Goal: Obtain resource: Download file/media

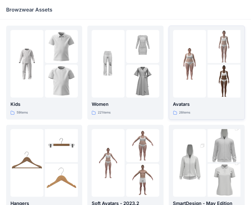
click at [184, 112] on p "26 items" at bounding box center [185, 112] width 11 height 5
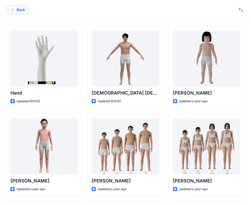
click at [20, 12] on button "Back" at bounding box center [17, 9] width 23 height 9
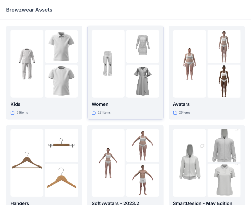
click at [104, 112] on p "221 items" at bounding box center [104, 112] width 13 height 5
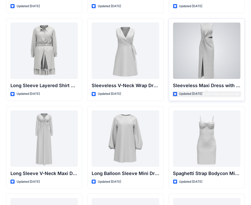
scroll to position [772, 0]
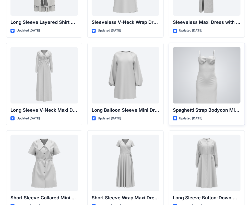
click at [210, 75] on div at bounding box center [207, 75] width 68 height 56
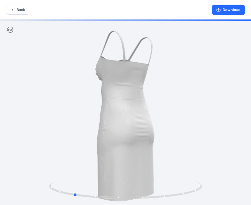
drag, startPoint x: 167, startPoint y: 127, endPoint x: 112, endPoint y: 132, distance: 55.2
click at [112, 132] on div at bounding box center [125, 112] width 251 height 186
click at [19, 10] on button "Back" at bounding box center [17, 10] width 23 height 10
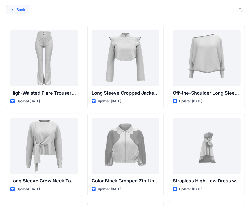
click at [18, 13] on button "Back" at bounding box center [17, 9] width 23 height 9
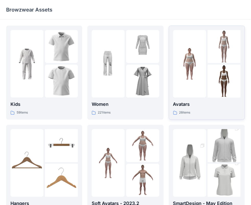
click at [184, 114] on p "26 items" at bounding box center [185, 112] width 11 height 5
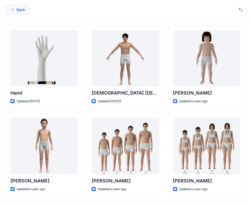
click at [18, 8] on button "Back" at bounding box center [17, 9] width 23 height 9
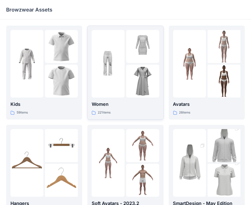
click at [100, 112] on p "221 items" at bounding box center [104, 112] width 13 height 5
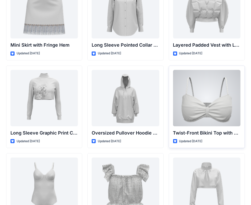
scroll to position [1549, 0]
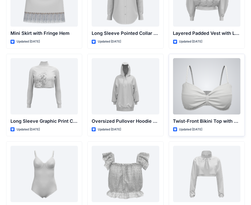
click at [218, 100] on div at bounding box center [207, 86] width 68 height 56
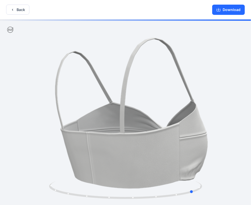
drag, startPoint x: 209, startPoint y: 137, endPoint x: 124, endPoint y: 139, distance: 85.0
click at [124, 139] on div at bounding box center [125, 112] width 251 height 186
click at [14, 12] on button "Back" at bounding box center [17, 10] width 23 height 10
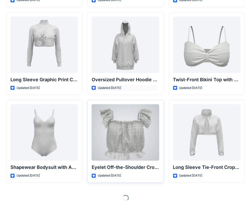
scroll to position [1593, 0]
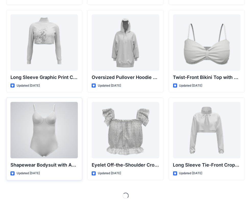
click at [54, 139] on div at bounding box center [44, 130] width 68 height 56
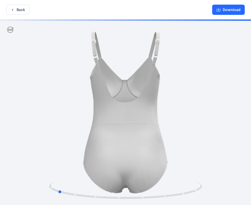
drag, startPoint x: 184, startPoint y: 116, endPoint x: 116, endPoint y: 125, distance: 68.9
click at [116, 125] on div at bounding box center [125, 112] width 251 height 186
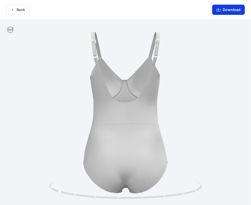
click at [233, 9] on button "Download" at bounding box center [229, 10] width 33 height 10
click at [220, 11] on icon "button" at bounding box center [219, 10] width 4 height 3
click at [18, 10] on button "Back" at bounding box center [17, 10] width 23 height 10
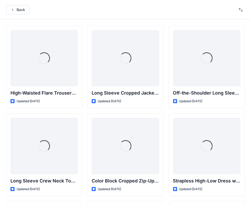
scroll to position [1593, 0]
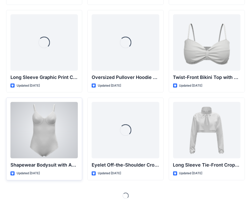
click at [42, 146] on div at bounding box center [44, 130] width 68 height 56
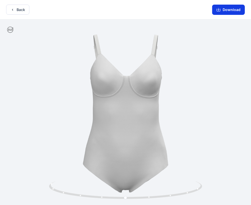
click at [218, 10] on icon "button" at bounding box center [219, 10] width 4 height 4
click at [229, 9] on button "Download" at bounding box center [229, 10] width 33 height 10
click at [228, 10] on button "Download" at bounding box center [229, 10] width 33 height 10
